Goal: Task Accomplishment & Management: Manage account settings

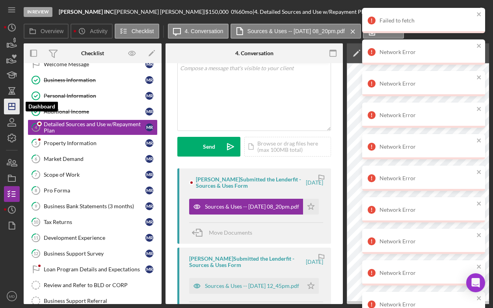
click at [16, 108] on icon "Icon/Dashboard" at bounding box center [12, 107] width 20 height 20
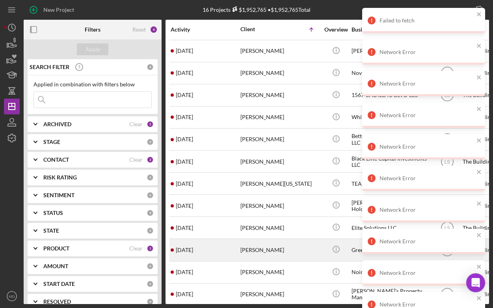
scroll to position [23, 0]
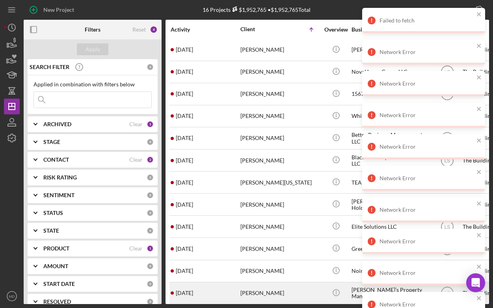
click at [269, 288] on div "[PERSON_NAME]" at bounding box center [279, 293] width 79 height 21
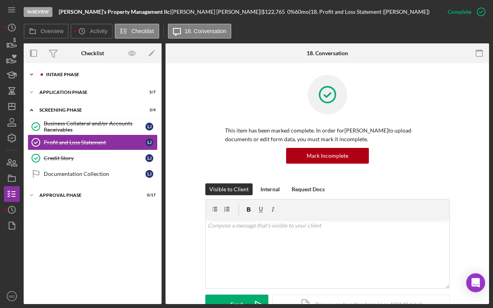
click at [55, 74] on div "Intake Phase" at bounding box center [99, 74] width 106 height 5
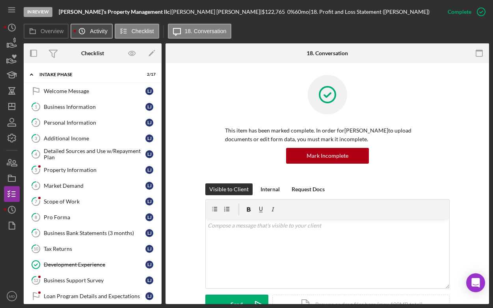
click at [86, 30] on icon "Icon/History" at bounding box center [82, 31] width 16 height 16
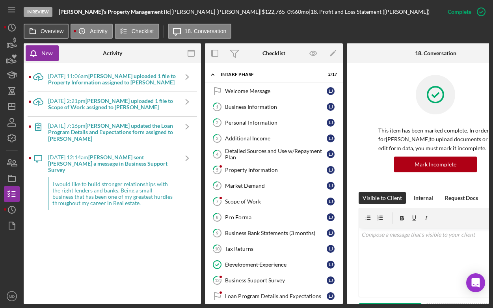
click at [55, 28] on label "Overview" at bounding box center [52, 31] width 23 height 6
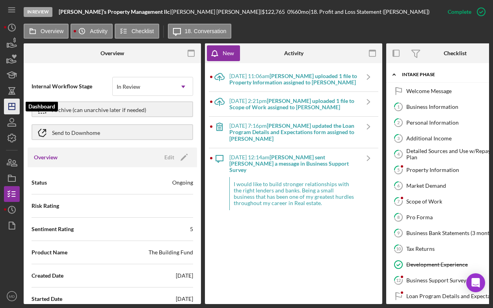
click at [14, 105] on icon "Icon/Dashboard" at bounding box center [12, 107] width 20 height 20
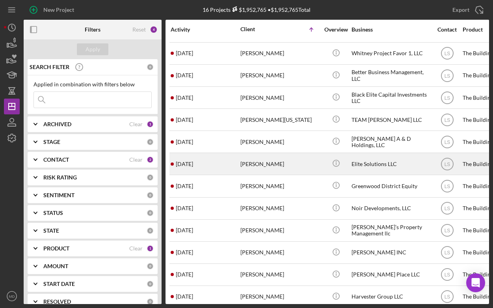
scroll to position [90, 0]
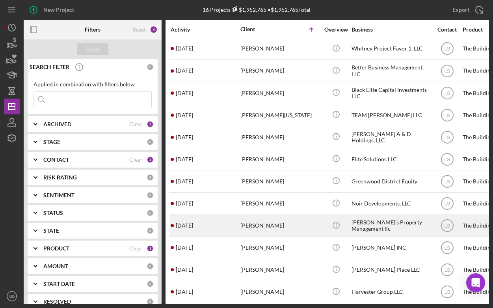
click at [273, 225] on div "[PERSON_NAME]" at bounding box center [279, 225] width 79 height 21
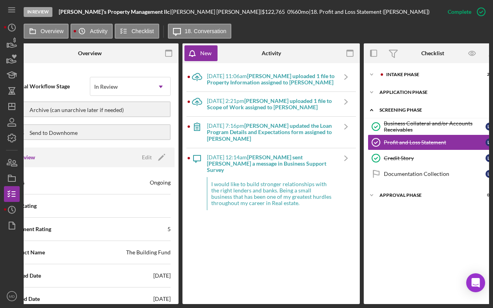
scroll to position [0, 31]
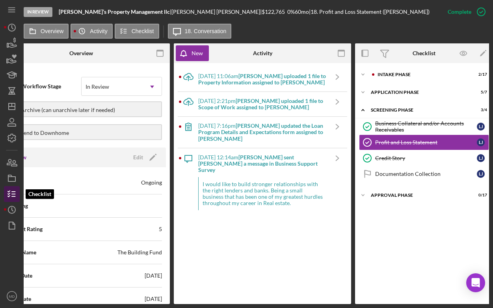
click at [12, 194] on line "button" at bounding box center [14, 194] width 4 height 0
click at [15, 207] on icon "Icon/History" at bounding box center [12, 210] width 20 height 20
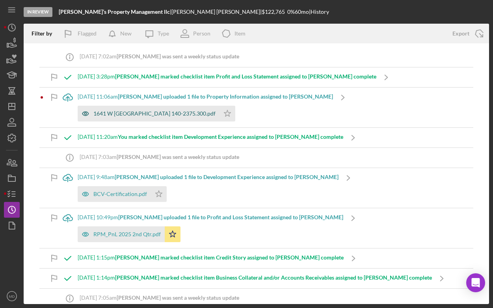
click at [153, 114] on div "1641 W [GEOGRAPHIC_DATA] 140-2375.300.pdf" at bounding box center [154, 113] width 122 height 6
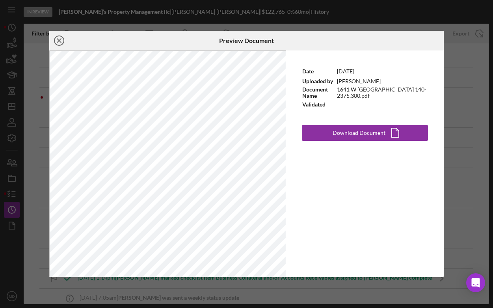
click at [59, 41] on line at bounding box center [59, 41] width 4 height 4
